Goal: Task Accomplishment & Management: Use online tool/utility

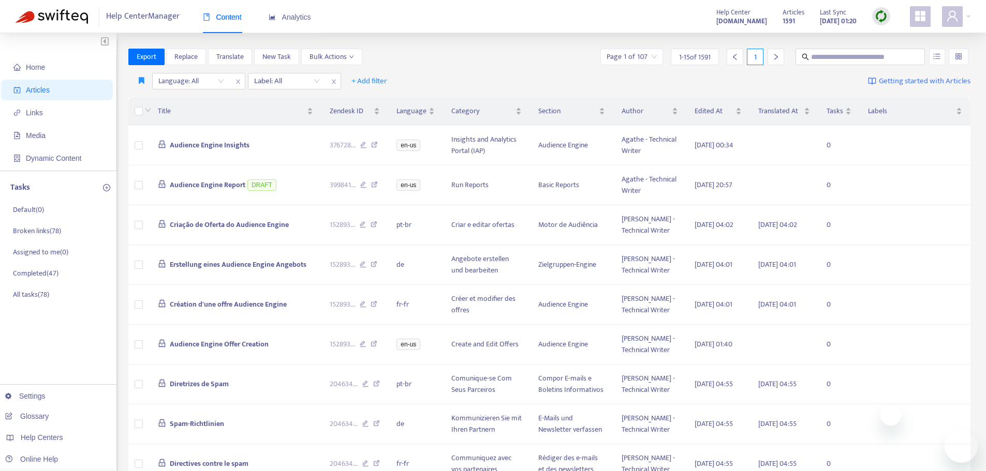
click at [882, 12] on img at bounding box center [881, 16] width 13 height 13
click at [891, 34] on link "Quick Sync" at bounding box center [902, 38] width 44 height 12
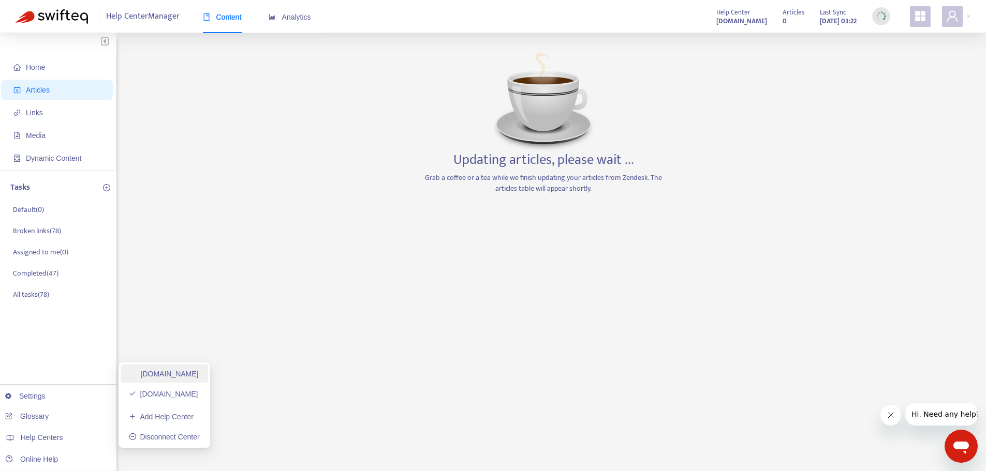
click at [199, 374] on link "[DOMAIN_NAME]" at bounding box center [164, 374] width 70 height 8
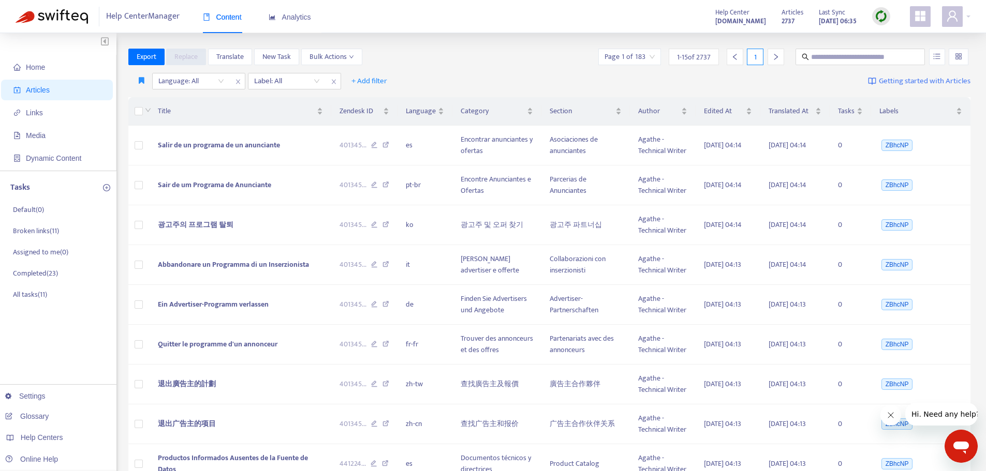
click at [884, 18] on img at bounding box center [881, 16] width 13 height 13
click at [889, 38] on link "Quick Sync" at bounding box center [902, 38] width 44 height 12
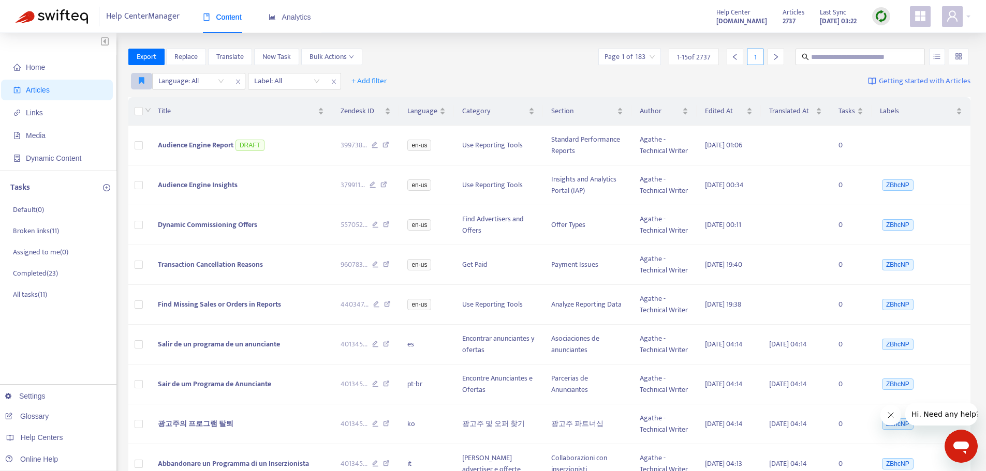
click at [138, 80] on button "button" at bounding box center [141, 81] width 21 height 17
click at [146, 101] on span "Pub dash" at bounding box center [153, 101] width 28 height 11
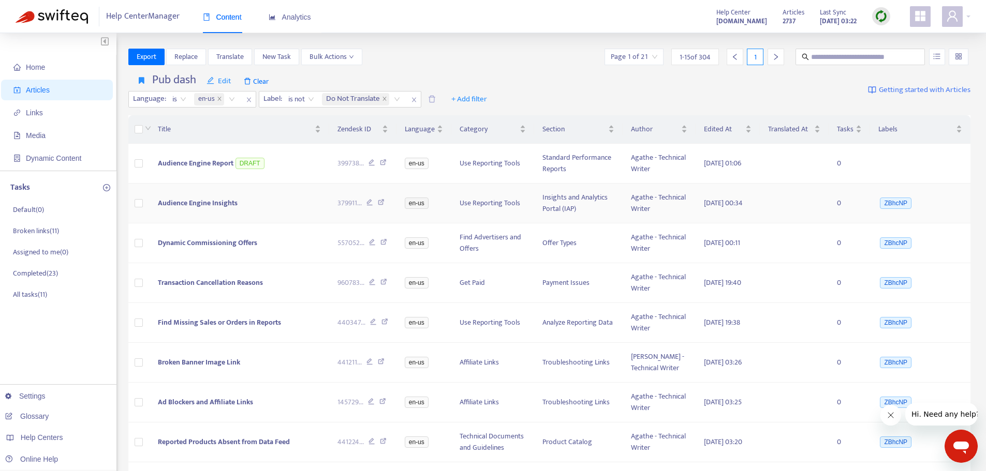
click at [219, 209] on span "Audience Engine Insights" at bounding box center [198, 203] width 80 height 12
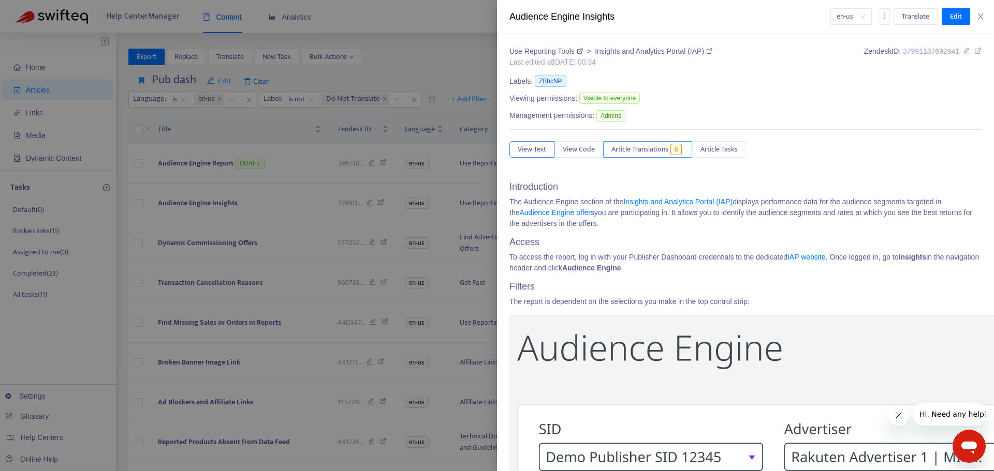
click at [646, 147] on span "Article Translations" at bounding box center [639, 149] width 57 height 11
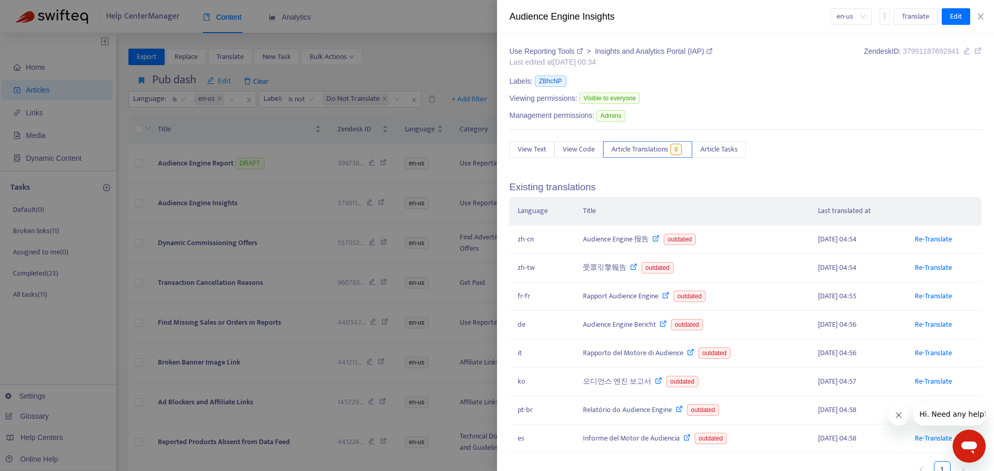
click at [197, 210] on div at bounding box center [497, 235] width 994 height 471
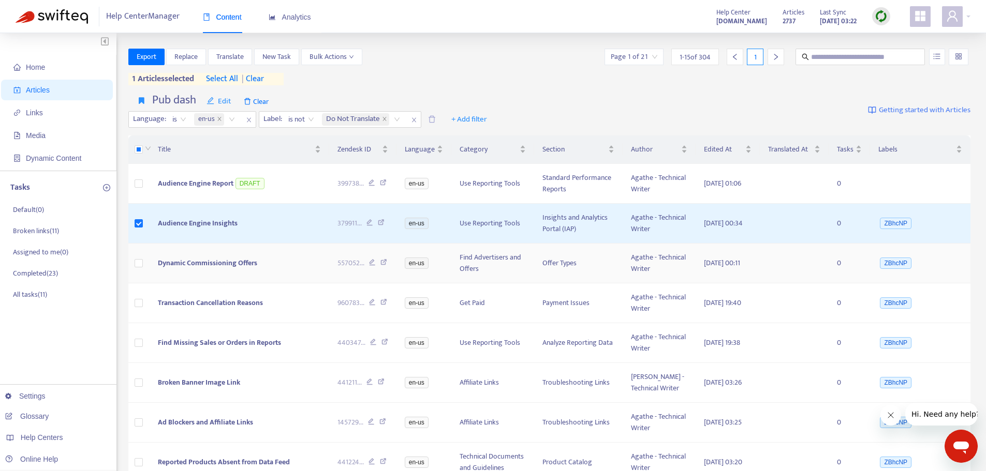
click at [224, 269] on span "Dynamic Commissioning Offers" at bounding box center [207, 263] width 99 height 12
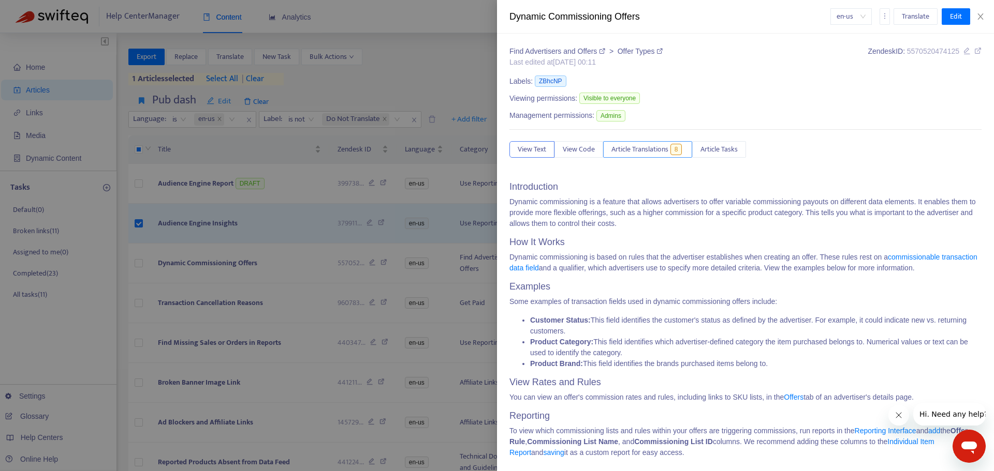
click at [631, 153] on span "Article Translations" at bounding box center [639, 149] width 57 height 11
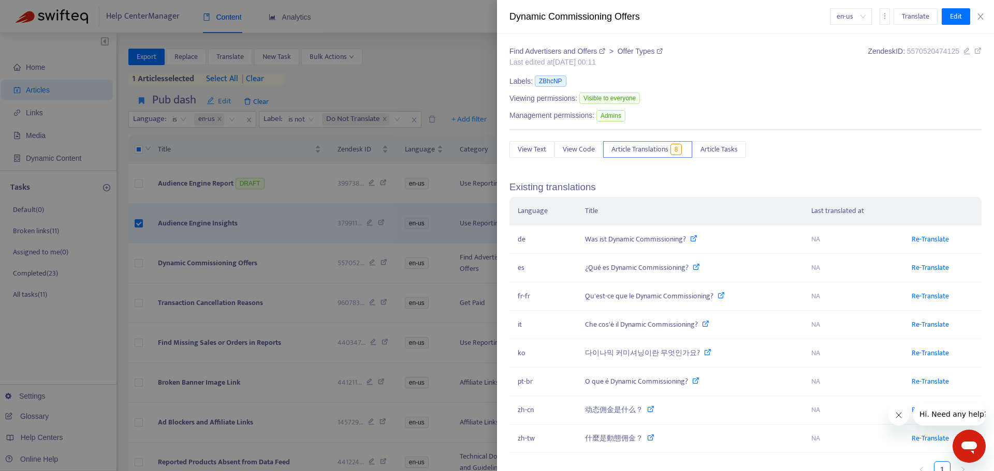
click at [137, 277] on div at bounding box center [497, 235] width 994 height 471
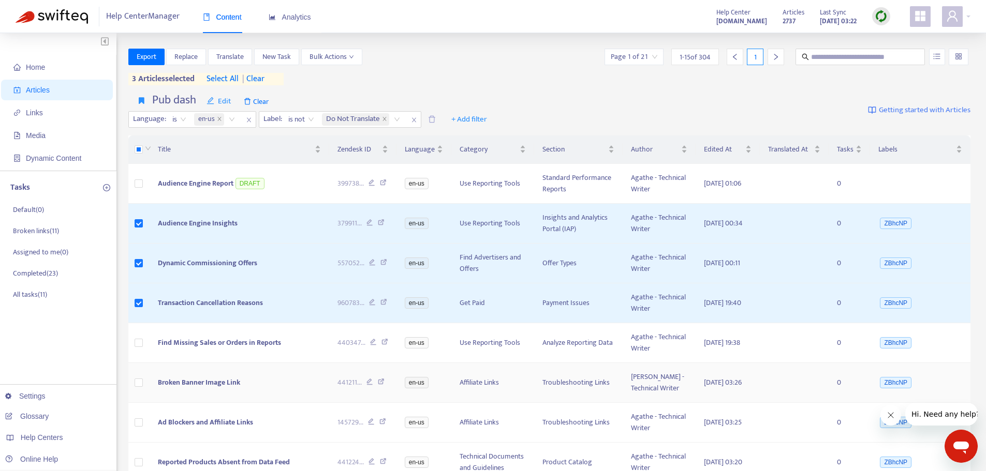
click at [216, 309] on span "Transaction Cancellation Reasons" at bounding box center [210, 303] width 105 height 12
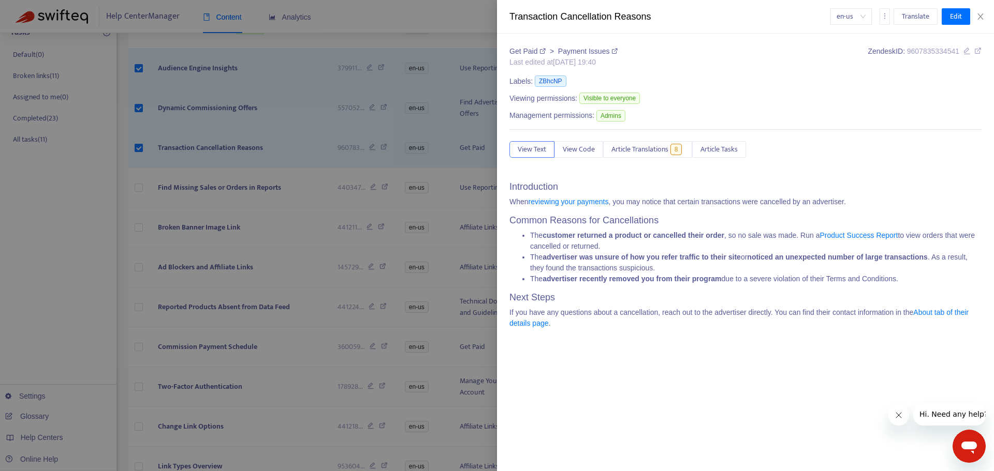
click at [643, 140] on div "Get Paid > Payment Issues Last edited at [DATE] 19:40 Zendesk ID: 9607835334541…" at bounding box center [745, 191] width 472 height 291
click at [646, 154] on span "Article Translations" at bounding box center [639, 149] width 57 height 11
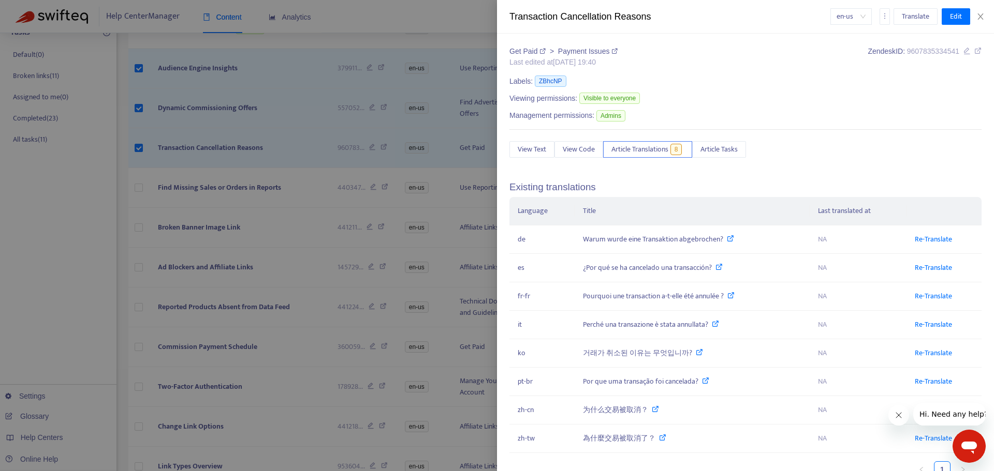
click at [159, 254] on div at bounding box center [497, 235] width 994 height 471
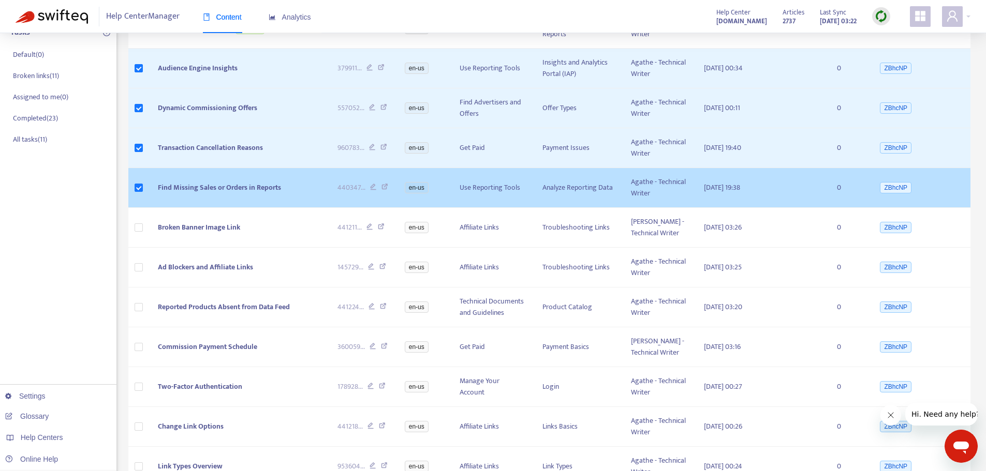
click at [216, 194] on span "Find Missing Sales or Orders in Reports" at bounding box center [219, 188] width 123 height 12
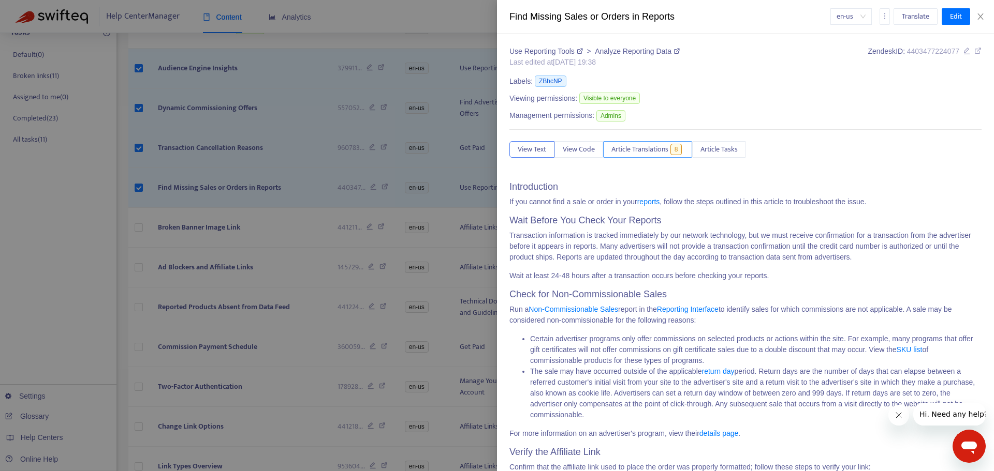
click at [662, 154] on span "Article Translations" at bounding box center [639, 149] width 57 height 11
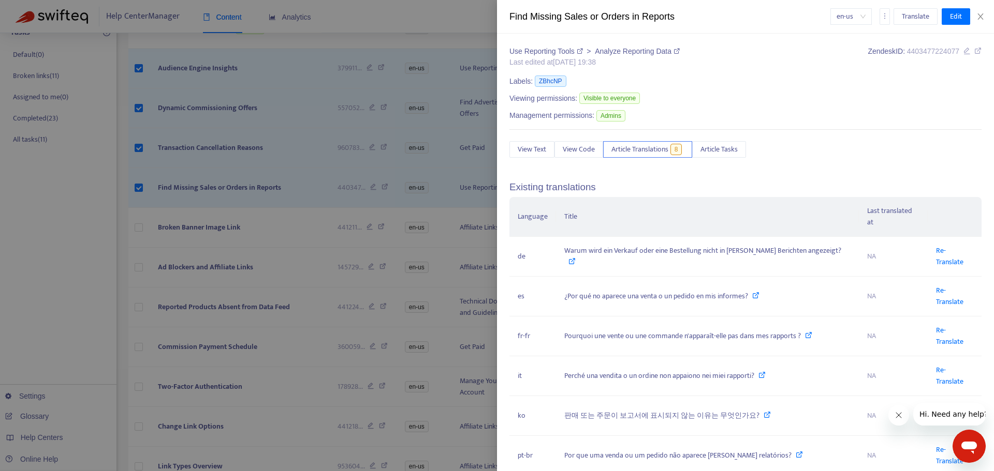
click at [142, 283] on div at bounding box center [497, 235] width 994 height 471
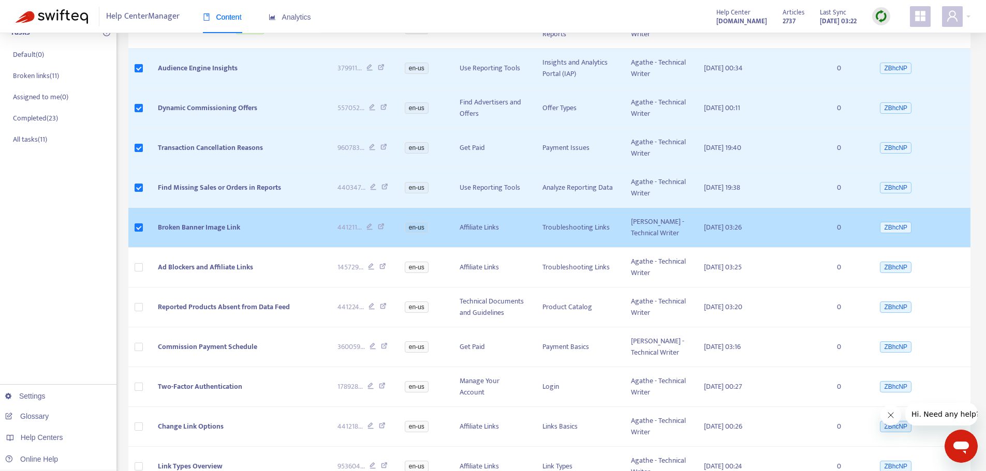
click at [193, 233] on span "Broken Banner Image Link" at bounding box center [199, 227] width 82 height 12
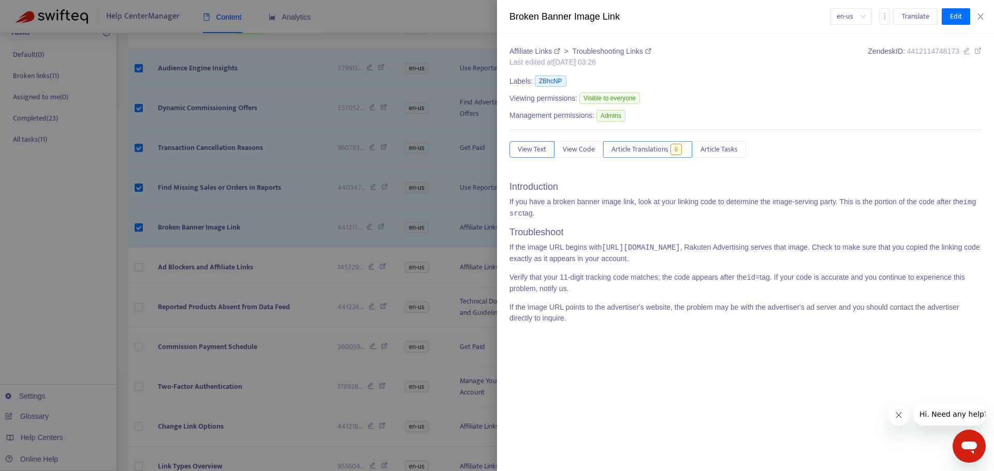
click at [618, 150] on span "Article Translations" at bounding box center [639, 149] width 57 height 11
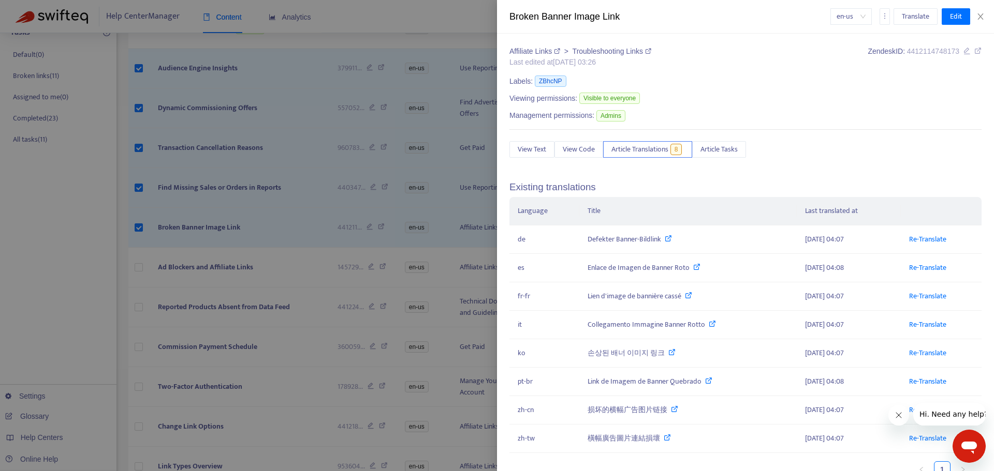
click at [200, 238] on div at bounding box center [497, 235] width 994 height 471
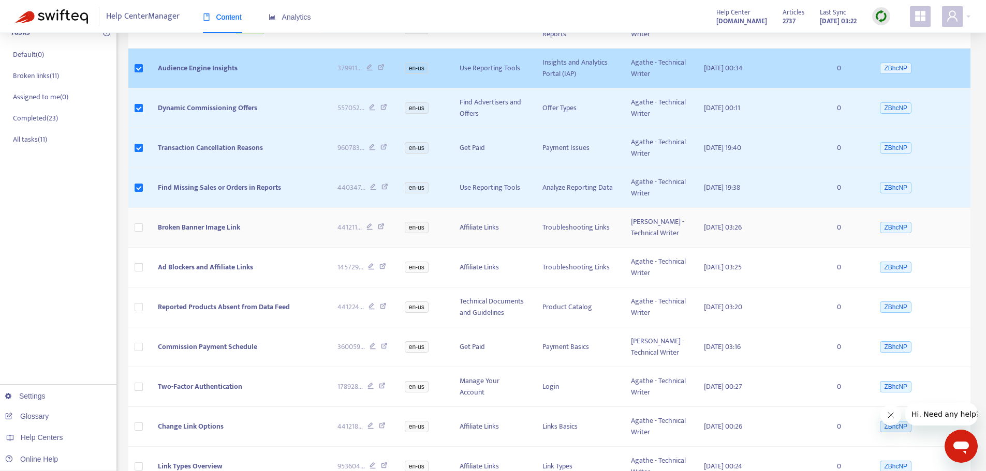
click at [55, 243] on div "Home Articles Links Media Dynamic Content Tasks Default ( 0 ) Broken links ( 11…" at bounding box center [58, 275] width 116 height 794
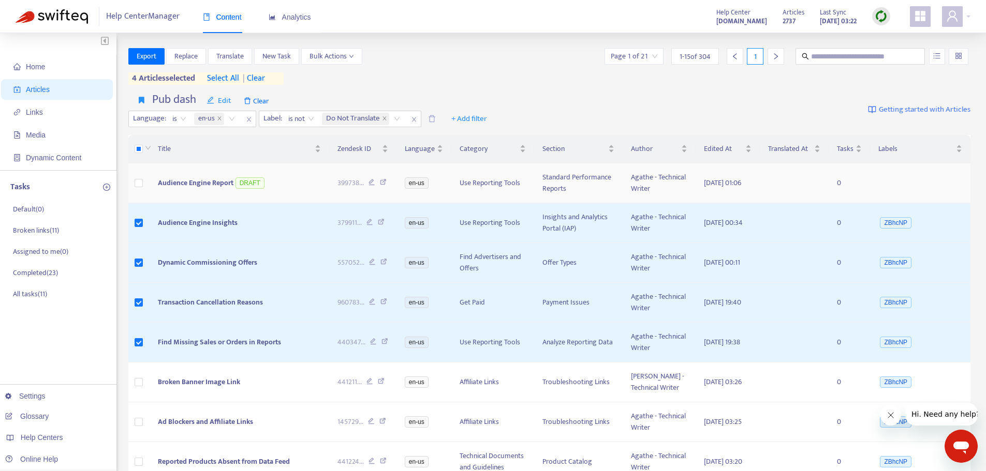
scroll to position [0, 0]
click at [226, 52] on span "Translate" at bounding box center [229, 56] width 27 height 11
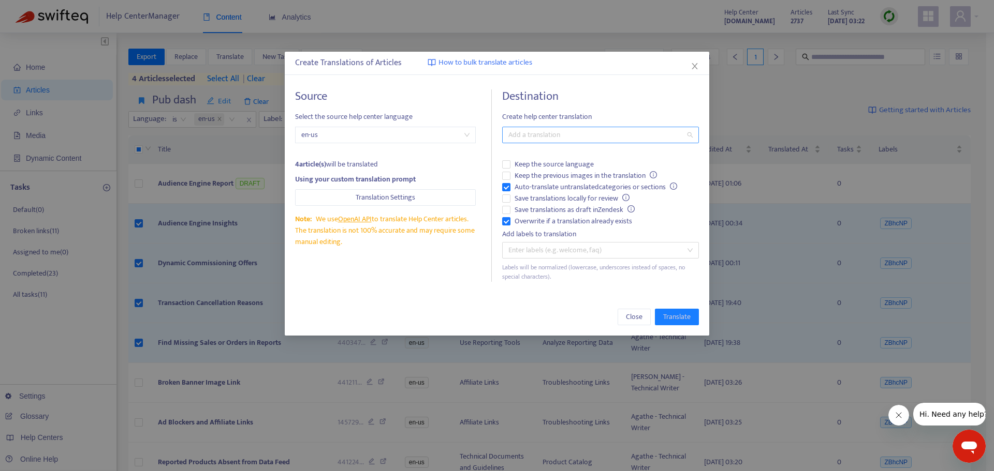
click at [553, 135] on div at bounding box center [595, 135] width 181 height 12
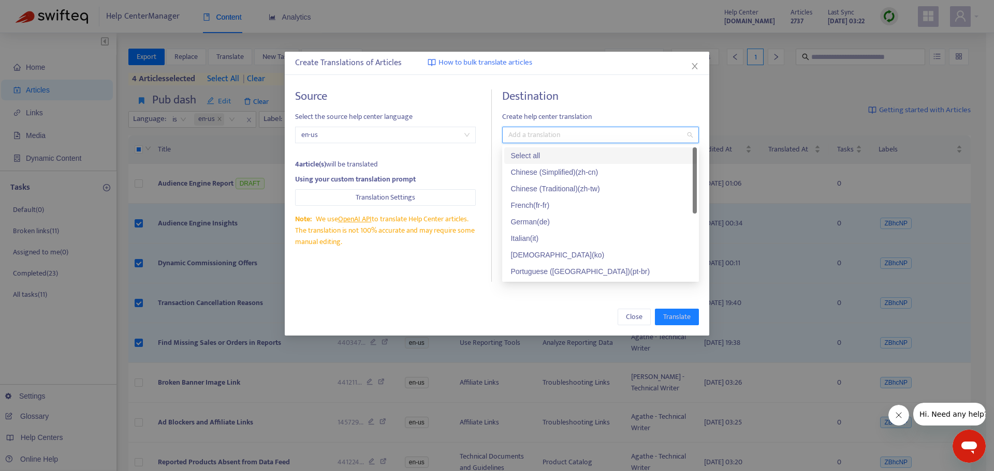
click at [549, 150] on div "Select all" at bounding box center [600, 155] width 180 height 11
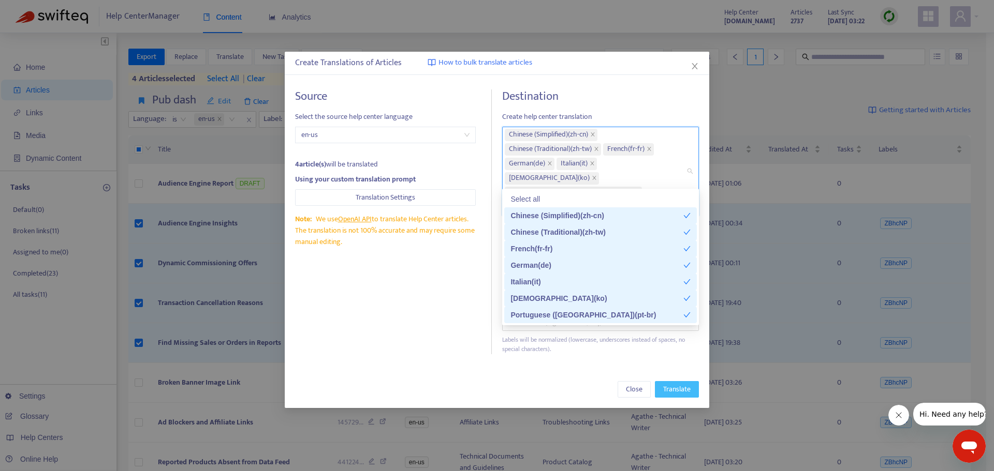
click at [677, 384] on span "Translate" at bounding box center [676, 389] width 27 height 11
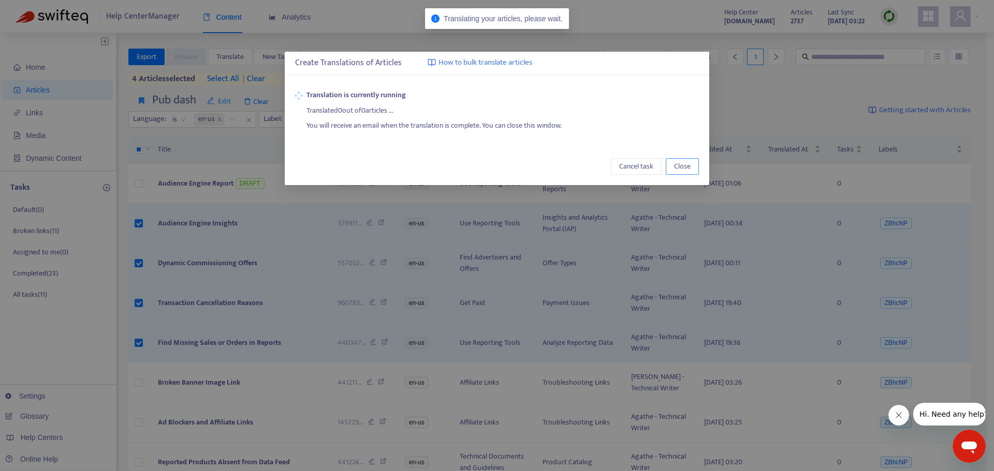
click at [678, 168] on span "Close" at bounding box center [682, 166] width 17 height 11
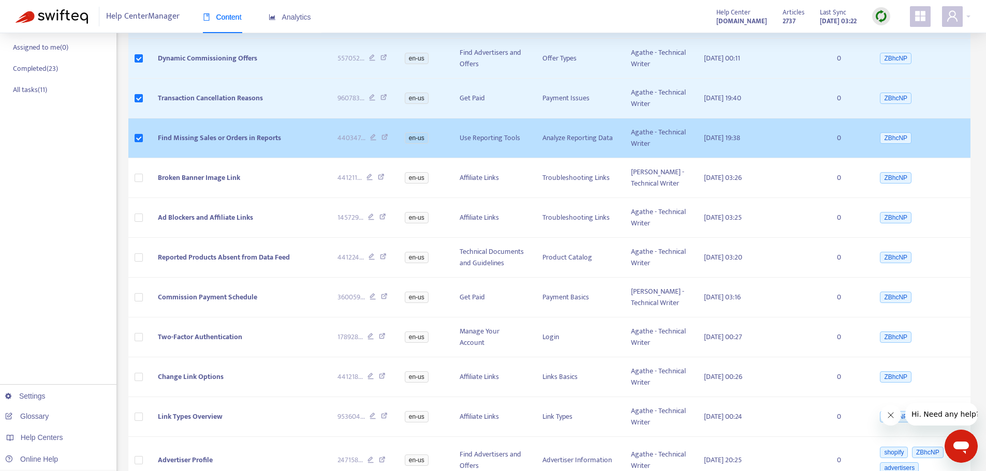
scroll to position [207, 0]
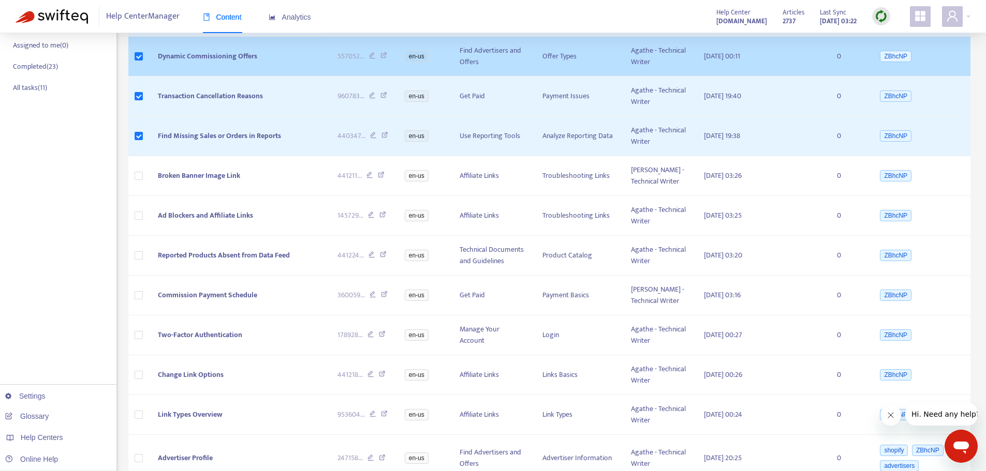
click at [76, 170] on div "Home Articles Links Media Dynamic Content Tasks Default ( 0 ) Broken links ( 11…" at bounding box center [58, 223] width 116 height 794
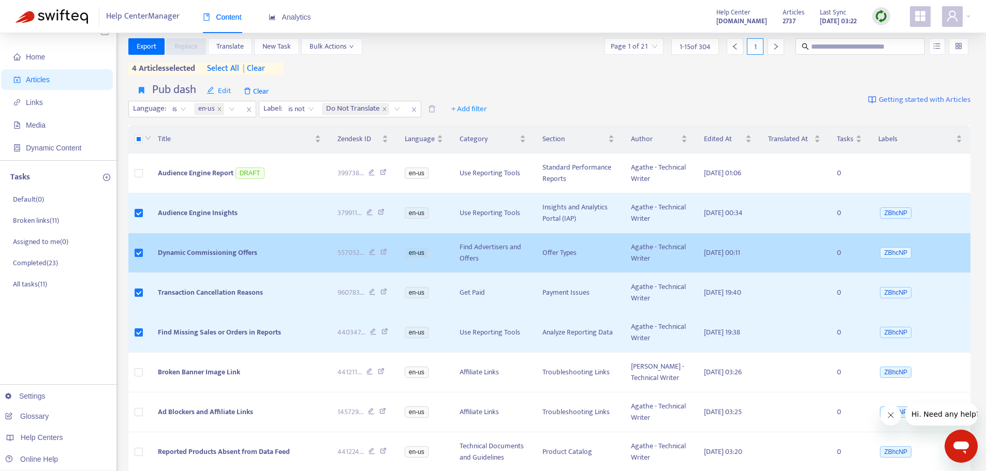
scroll to position [0, 0]
